Goal: Task Accomplishment & Management: Use online tool/utility

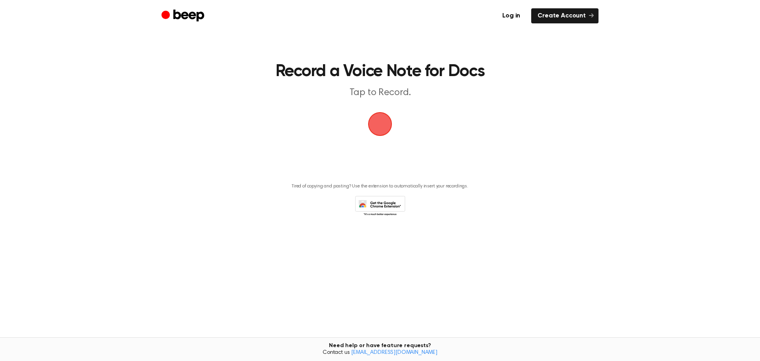
click at [383, 122] on span "button" at bounding box center [380, 124] width 42 height 42
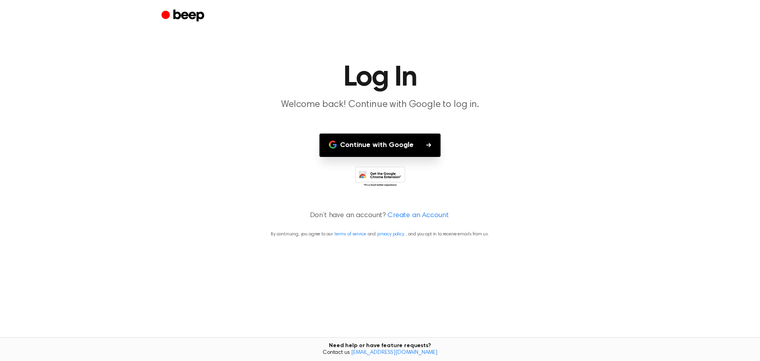
click at [388, 145] on button "Continue with Google" at bounding box center [380, 144] width 121 height 23
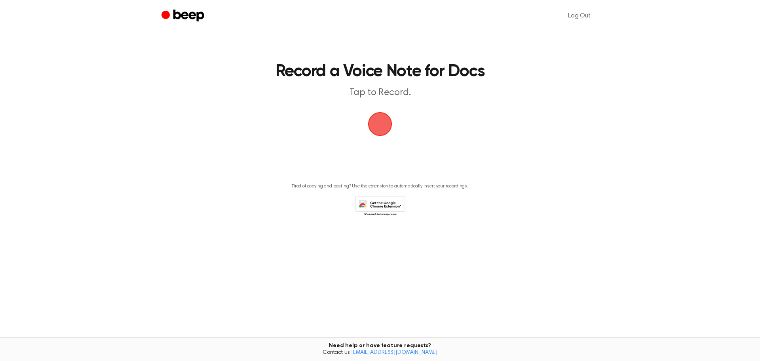
click at [391, 123] on span "button" at bounding box center [380, 124] width 22 height 22
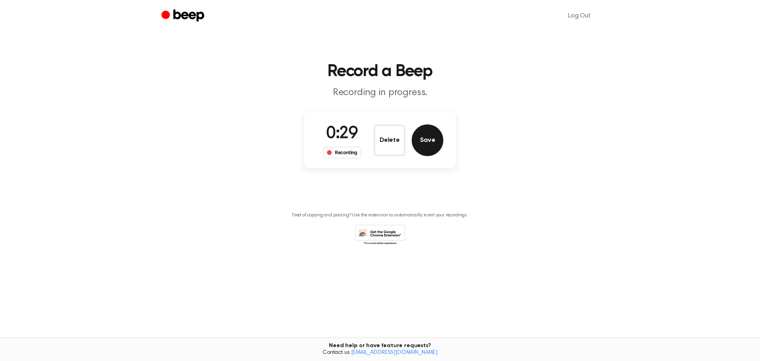
click at [430, 147] on button "Save" at bounding box center [428, 140] width 32 height 32
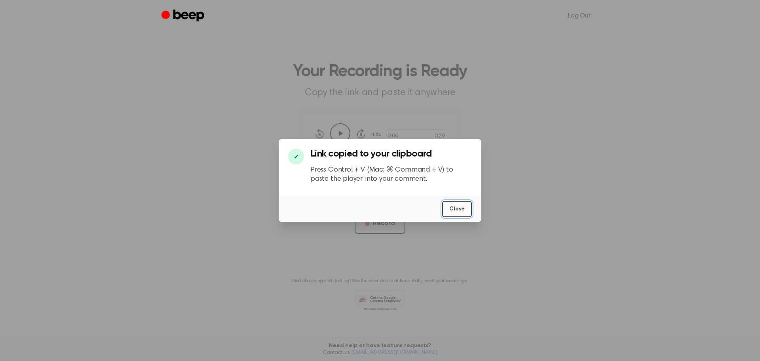
click at [452, 205] on button "Close" at bounding box center [457, 209] width 30 height 16
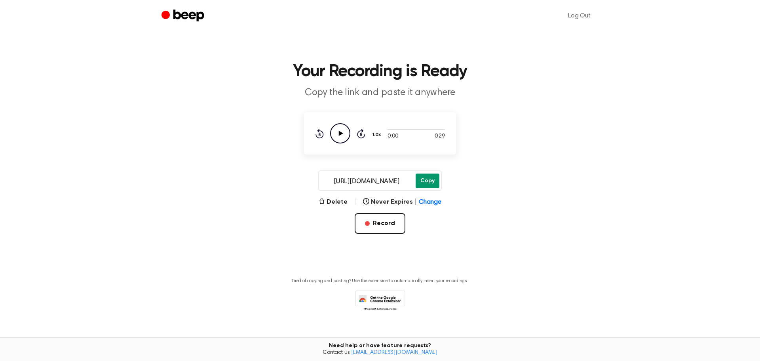
click at [429, 180] on button "Copy" at bounding box center [428, 180] width 24 height 15
click at [389, 222] on button "Record" at bounding box center [380, 223] width 51 height 21
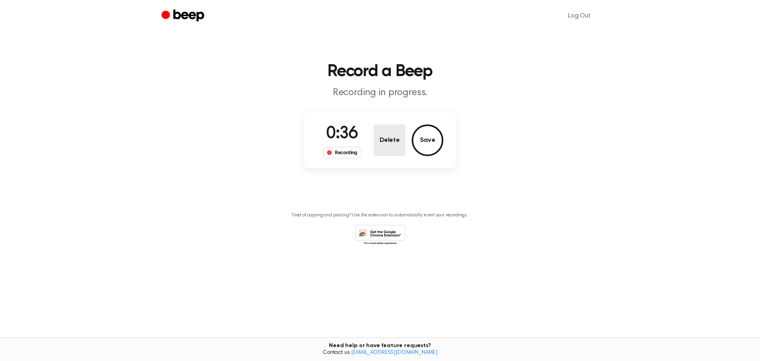
click at [374, 152] on button "Delete" at bounding box center [390, 140] width 32 height 32
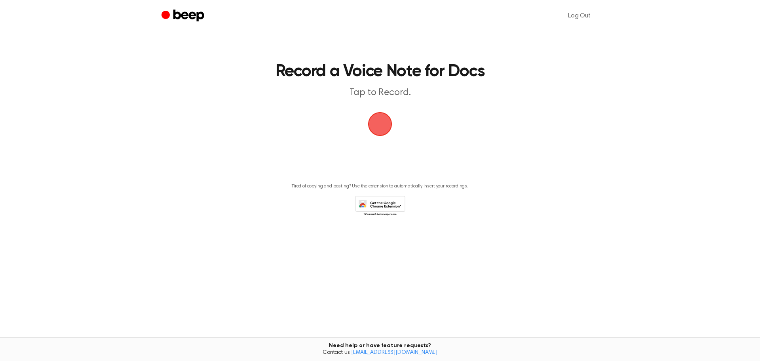
click at [373, 201] on icon at bounding box center [380, 207] width 50 height 22
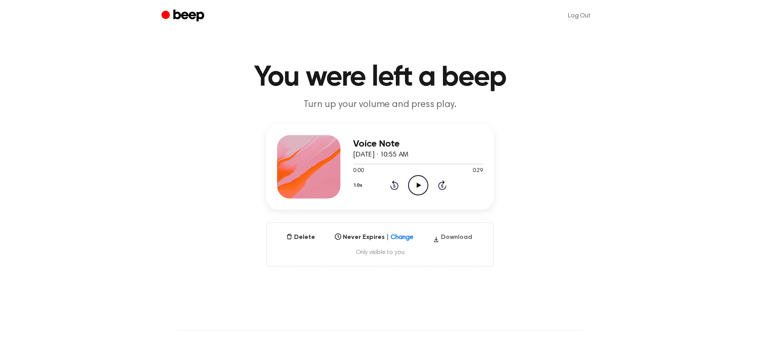
click at [459, 238] on button "Download" at bounding box center [453, 238] width 46 height 13
